Goal: Transaction & Acquisition: Book appointment/travel/reservation

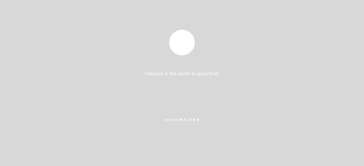
select select "es"
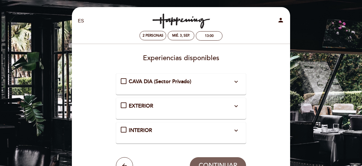
click at [124, 128] on div "INTERIOR expand_more Mesas en el interior asignadas por orden de llegada." at bounding box center [181, 130] width 121 height 7
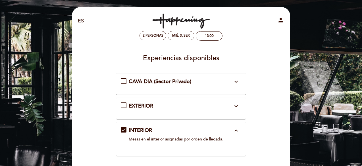
click at [124, 79] on div "CAVA DIA (Sector Privado) expand_more La cava es un sector privado de máximo 22…" at bounding box center [181, 81] width 121 height 7
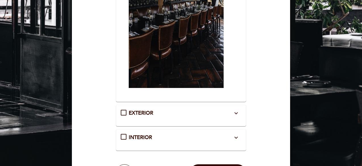
scroll to position [199, 0]
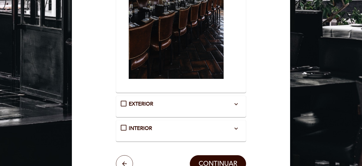
click at [125, 127] on div "INTERIOR expand_more Mesas en el interior asignadas por orden de llegada." at bounding box center [181, 128] width 121 height 7
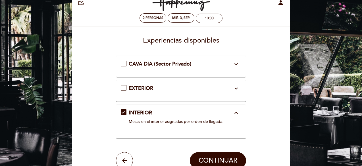
scroll to position [17, 0]
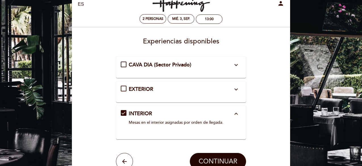
click at [222, 154] on button "CONTINUAR" at bounding box center [218, 161] width 56 height 17
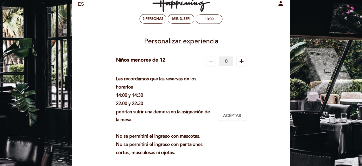
click at [271, 48] on div "Personalizar experiencia Cargo por servicio : 0 % Nothing selected 0 % 15 % 18 …" at bounding box center [181, 108] width 210 height 150
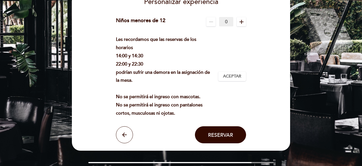
scroll to position [87, 0]
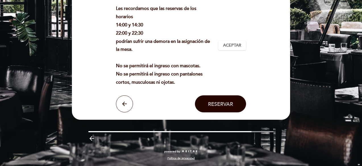
click at [222, 107] on span "Reservar" at bounding box center [220, 104] width 25 height 6
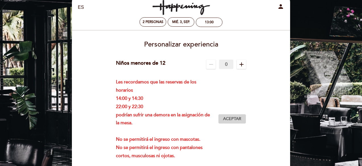
scroll to position [0, 0]
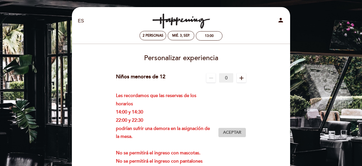
click at [234, 133] on span "Aceptar" at bounding box center [232, 133] width 18 height 6
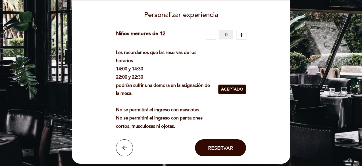
scroll to position [57, 0]
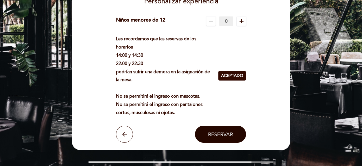
click at [221, 133] on span "Reservar" at bounding box center [220, 135] width 25 height 6
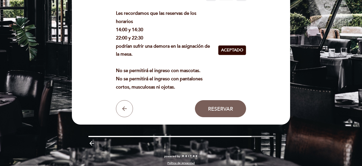
scroll to position [87, 0]
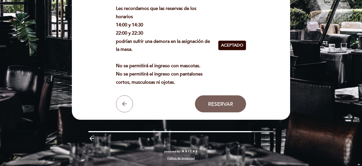
click at [259, 73] on form "Cargo por servicio : 0 % Nothing selected 0 % 15 % 18 % 20 % Niños menores de 1…" at bounding box center [181, 49] width 210 height 127
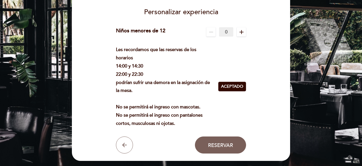
scroll to position [85, 0]
